Goal: Understand process/instructions: Learn how to perform a task or action

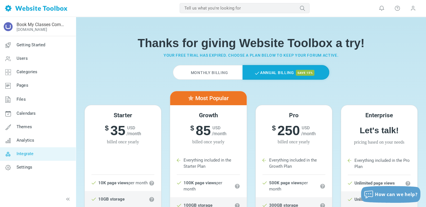
click at [26, 154] on span "Integrate" at bounding box center [25, 153] width 17 height 5
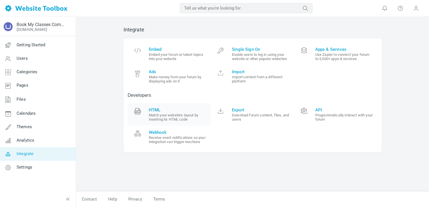
click at [158, 112] on span "HTML" at bounding box center [178, 110] width 58 height 5
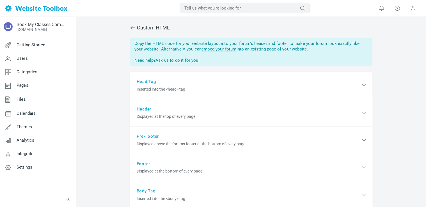
click at [174, 92] on span "Inserted into the <head> tag" at bounding box center [249, 90] width 224 height 6
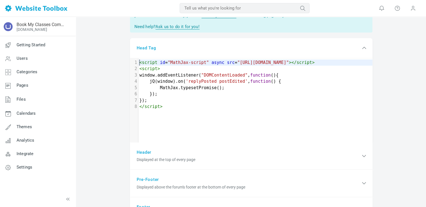
scroll to position [49, 0]
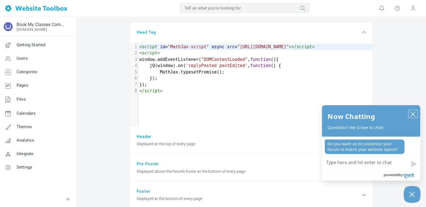
click at [413, 114] on icon "close chatbox" at bounding box center [413, 114] width 4 height 4
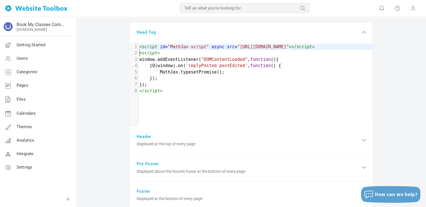
click at [237, 49] on span ""https://cdn.jsdelivr.net/npm/mathjax@3/es5/tex-mml-chtml.js"" at bounding box center [263, 46] width 52 height 5
click at [139, 48] on pre "< script id = "MathJax-script" async src = "https://cdn.jsdelivr.net/npm/mathja…" at bounding box center [256, 47] width 237 height 6
type textarea "<script id="MathJax-script" async src="https://cdn.jsdelivr.net/npm/mathjax@3/e…"
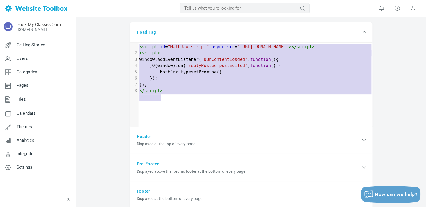
click at [168, 94] on pre "</ script >" at bounding box center [256, 91] width 237 height 6
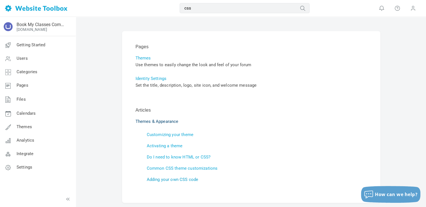
click at [168, 179] on link "Adding your own CSS code" at bounding box center [173, 179] width 52 height 5
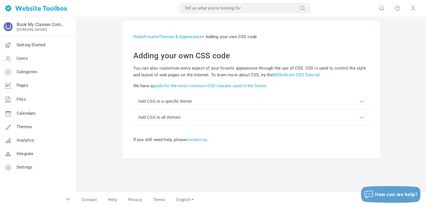
click at [181, 119] on button "Add CSS to all themes" at bounding box center [251, 118] width 236 height 16
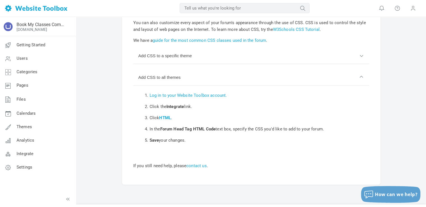
scroll to position [59, 0]
